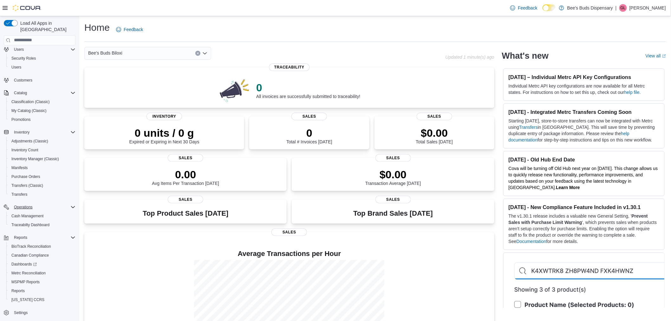
scroll to position [35, 0]
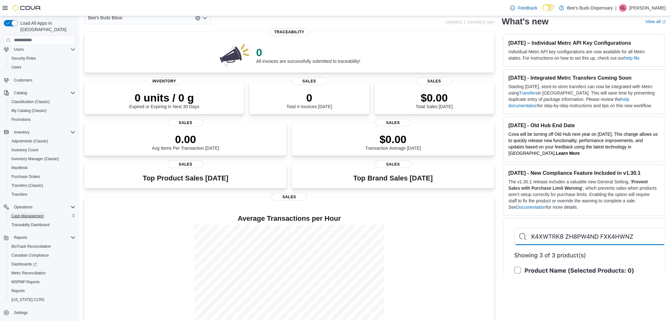
click at [19, 213] on span "Cash Management" at bounding box center [27, 215] width 32 height 5
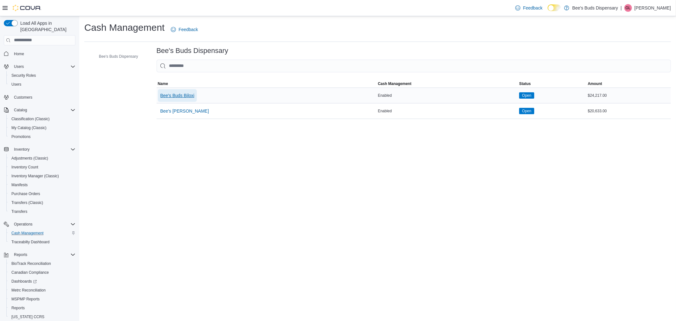
click at [181, 94] on span "Bee's Buds Biloxi" at bounding box center [177, 95] width 34 height 6
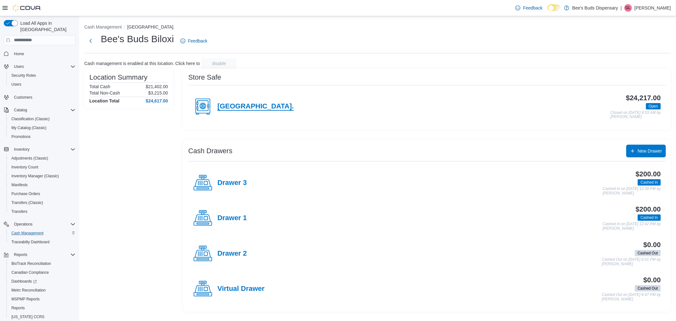
click at [217, 105] on h4 "[GEOGRAPHIC_DATA]." at bounding box center [255, 106] width 76 height 8
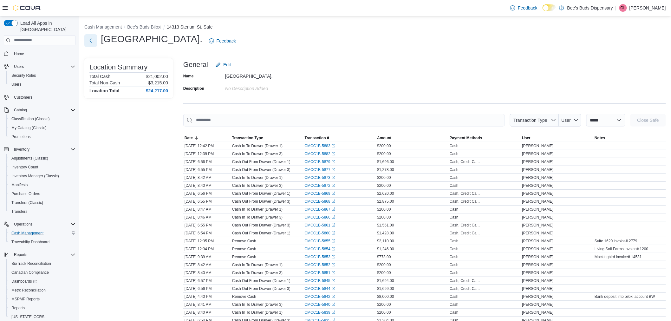
click at [89, 39] on button "Next" at bounding box center [90, 40] width 13 height 13
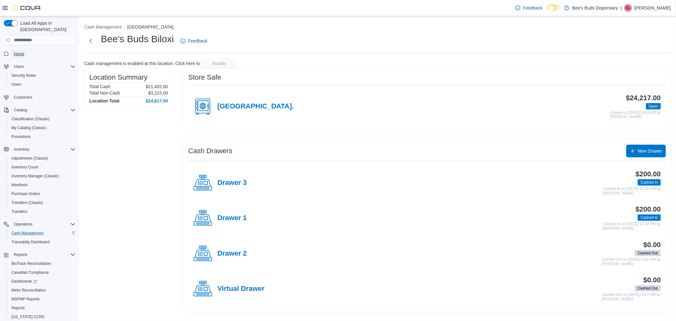
click at [18, 51] on span "Home" at bounding box center [19, 53] width 10 height 5
